Goal: Transaction & Acquisition: Download file/media

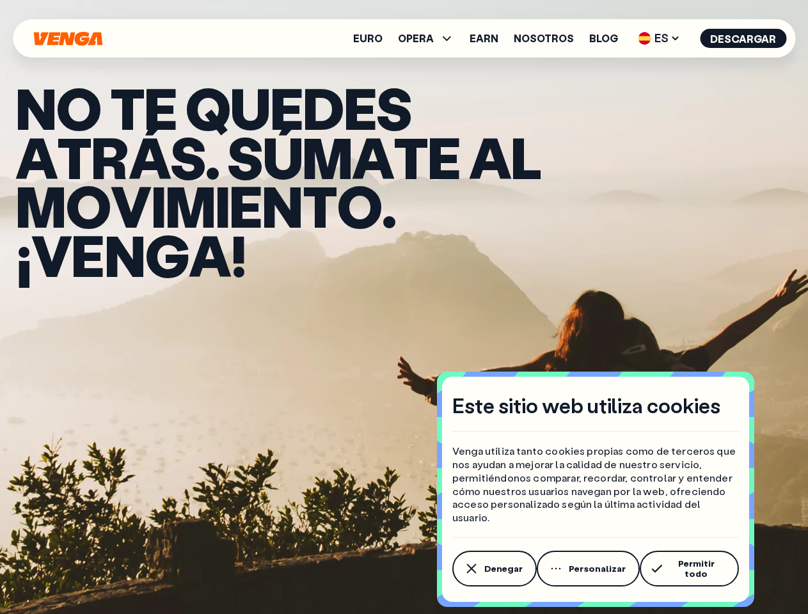
click at [404, 307] on div "N o t e q u e d e s a t r á s . S ú m a t e a l m o v i m i e n t o . ¡ V e n g…" at bounding box center [404, 181] width 808 height 362
click at [494, 572] on span "Denegar" at bounding box center [504, 569] width 38 height 10
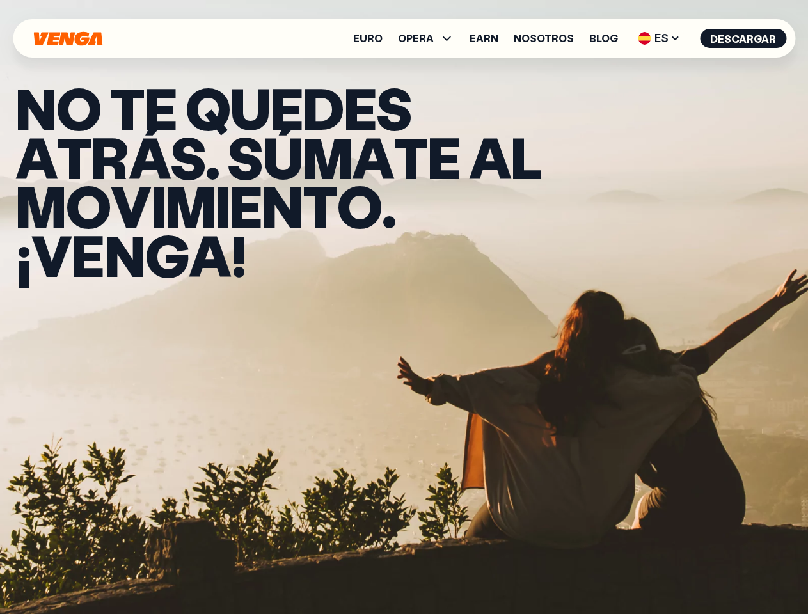
click at [588, 572] on section "N o t e q u e d e s a t r á s . S ú m a t e a l m o v i m i e n t o . ¡ V e n g…" at bounding box center [404, 307] width 808 height 614
click at [691, 572] on section "N o t e q u e d e s a t r á s . S ú m a t e a l m o v i m i e n t o . ¡ V e n g…" at bounding box center [404, 307] width 808 height 614
click at [433, 38] on span "OPERA" at bounding box center [416, 38] width 36 height 10
click at [661, 38] on span "ES" at bounding box center [659, 38] width 51 height 20
click at [744, 38] on button "Descargar" at bounding box center [743, 38] width 86 height 19
